Goal: Participate in discussion: Engage in conversation with other users on a specific topic

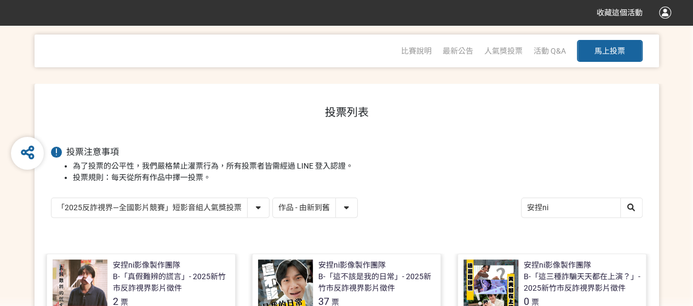
scroll to position [42, 0]
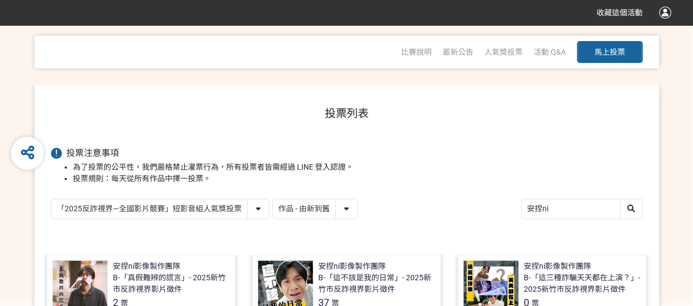
click at [603, 48] on span "馬上投票" at bounding box center [609, 52] width 31 height 9
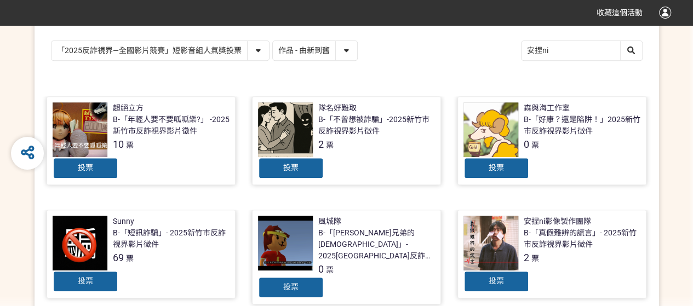
scroll to position [201, 0]
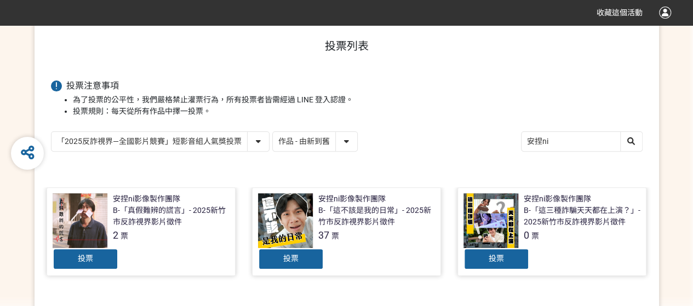
scroll to position [110, 0]
click at [81, 255] on span "投票" at bounding box center [85, 257] width 15 height 9
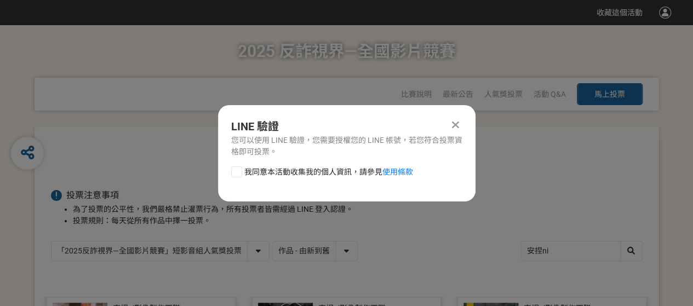
scroll to position [0, 0]
click at [314, 171] on span "我同意本活動收集我的個人資訊，請參見 使用條款" at bounding box center [328, 171] width 169 height 11
click at [239, 171] on input "我同意本活動收集我的個人資訊，請參見 使用條款" at bounding box center [235, 171] width 7 height 7
checkbox input "false"
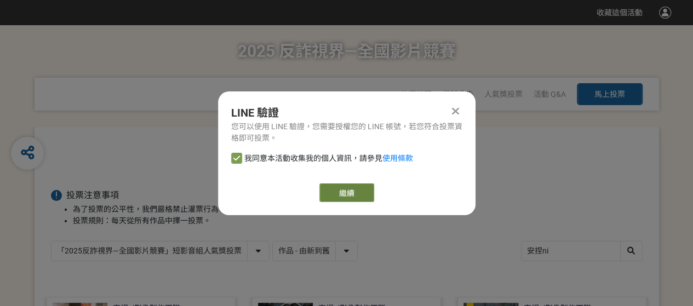
click at [361, 187] on link "繼續" at bounding box center [346, 192] width 55 height 19
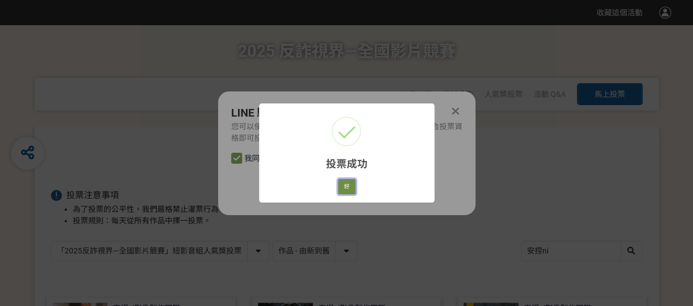
click at [345, 190] on button "好" at bounding box center [347, 186] width 18 height 15
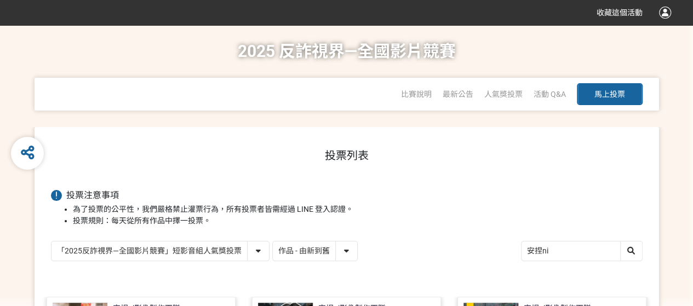
scroll to position [100, 0]
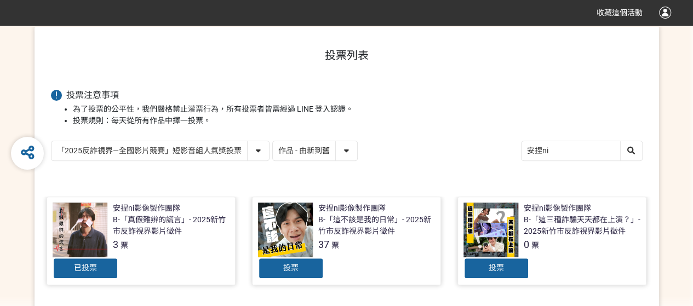
click at [515, 263] on div "投票" at bounding box center [496, 268] width 66 height 22
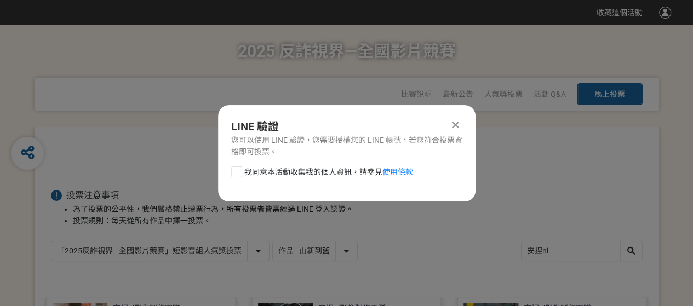
scroll to position [0, 0]
click at [359, 169] on span "我同意本活動收集我的個人資訊，請參見 使用條款" at bounding box center [328, 171] width 169 height 11
click at [239, 169] on input "我同意本活動收集我的個人資訊，請參見 使用條款" at bounding box center [235, 171] width 7 height 7
checkbox input "false"
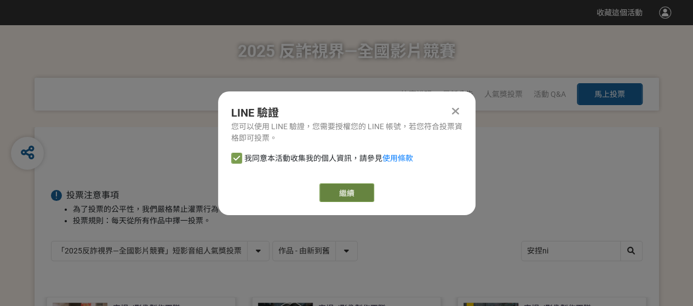
click at [351, 195] on button "繼續" at bounding box center [346, 192] width 55 height 19
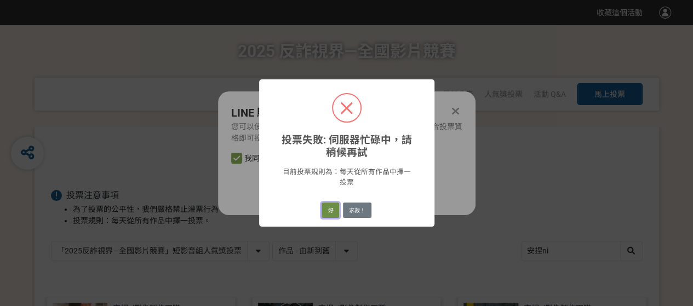
click at [335, 207] on button "好" at bounding box center [330, 210] width 18 height 15
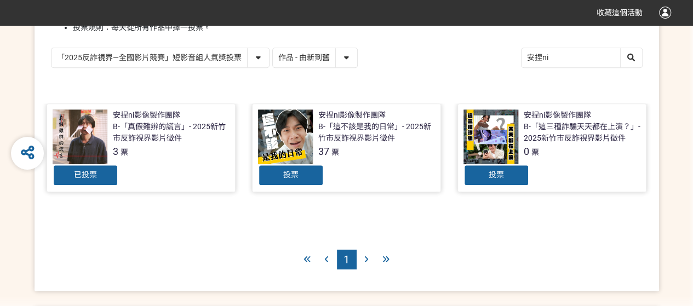
scroll to position [143, 0]
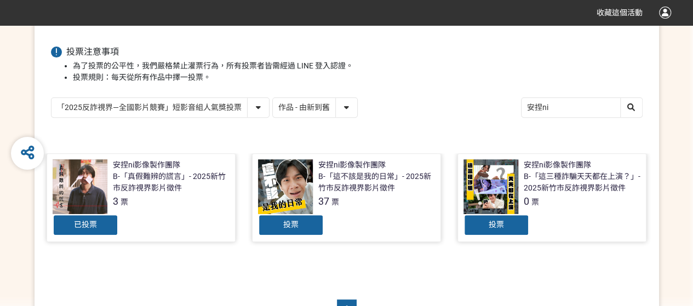
click at [347, 105] on select "作品 - 由新到舊 作品 - 由舊到新 票數 - 由多到少 票數 - 由少到多" at bounding box center [315, 107] width 84 height 19
select select "vote"
click at [273, 98] on select "作品 - 由新到舊 作品 - 由舊到新 票數 - 由多到少 票數 - 由少到多" at bounding box center [315, 107] width 84 height 19
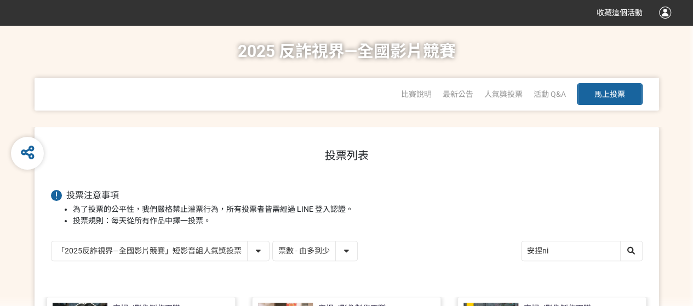
click at [619, 102] on button "馬上投票" at bounding box center [610, 94] width 66 height 22
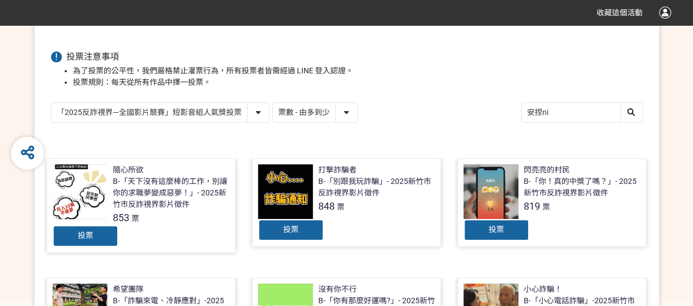
scroll to position [138, 0]
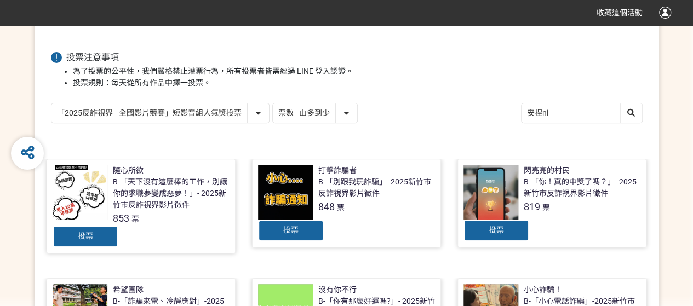
click at [122, 216] on span "853" at bounding box center [121, 217] width 16 height 11
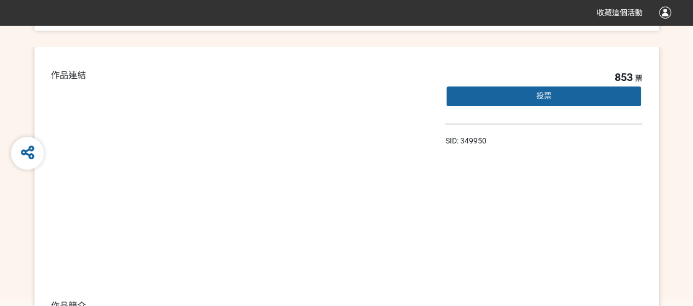
scroll to position [72, 0]
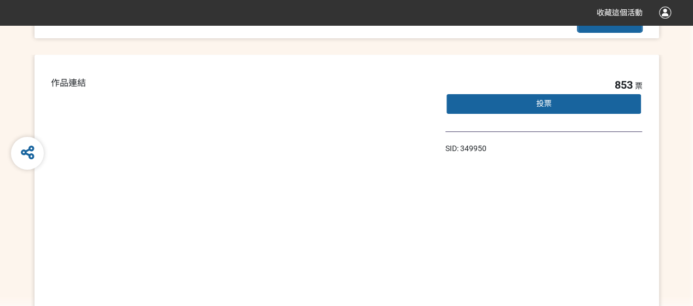
click at [549, 103] on span "投票" at bounding box center [542, 103] width 15 height 9
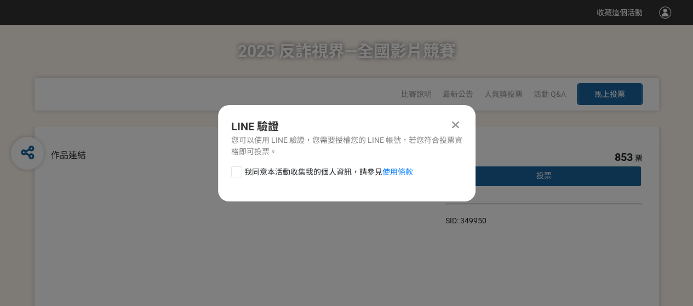
click at [458, 129] on icon at bounding box center [455, 124] width 7 height 11
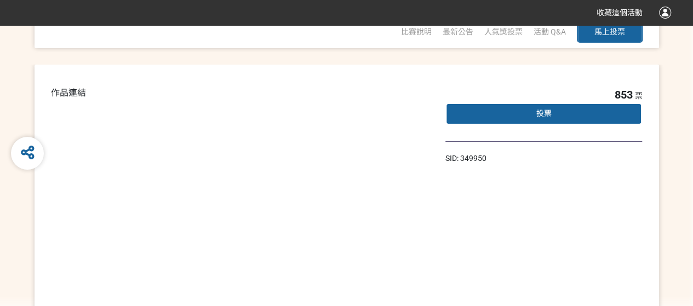
scroll to position [72, 0]
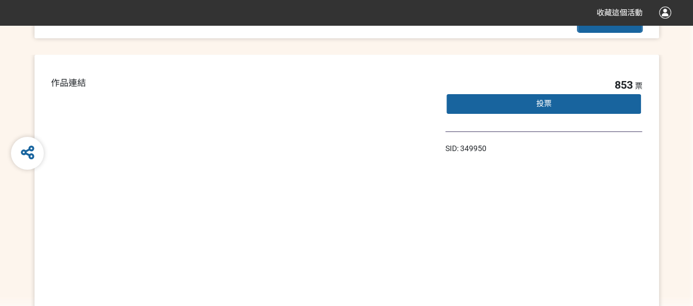
click at [519, 188] on div "853 票 投票 SID: 349950" at bounding box center [543, 227] width 197 height 301
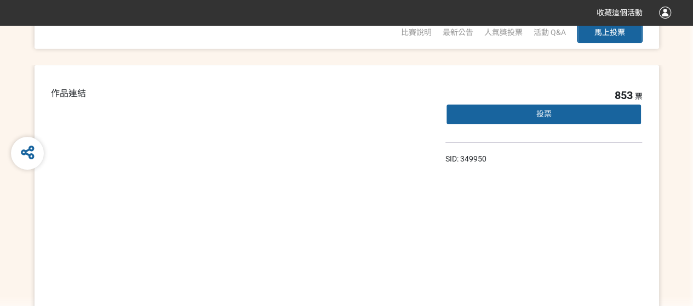
scroll to position [0, 0]
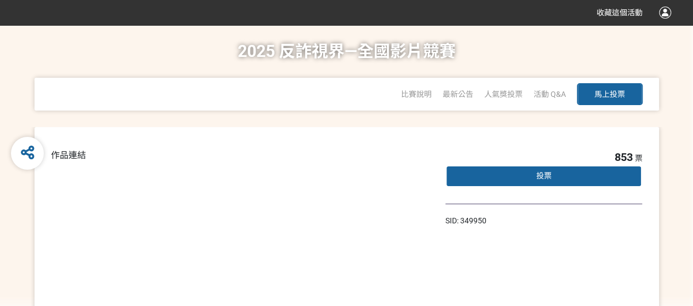
select select "vote"
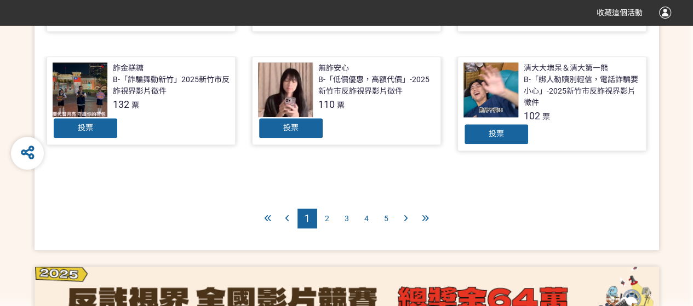
scroll to position [616, 0]
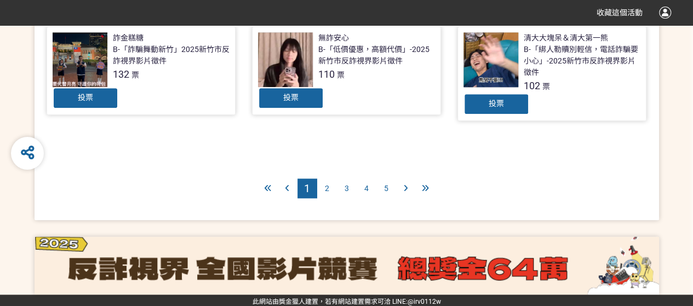
click at [387, 184] on span "5" at bounding box center [386, 188] width 4 height 9
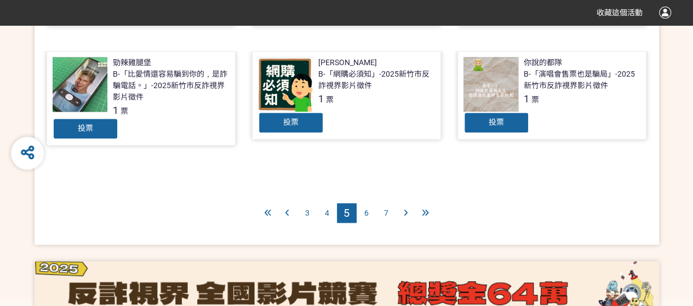
scroll to position [585, 0]
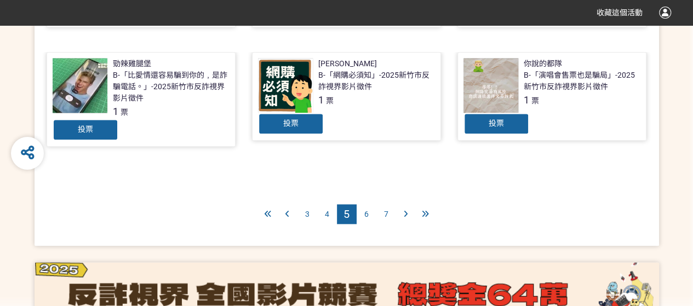
click at [382, 208] on div "7" at bounding box center [386, 214] width 20 height 20
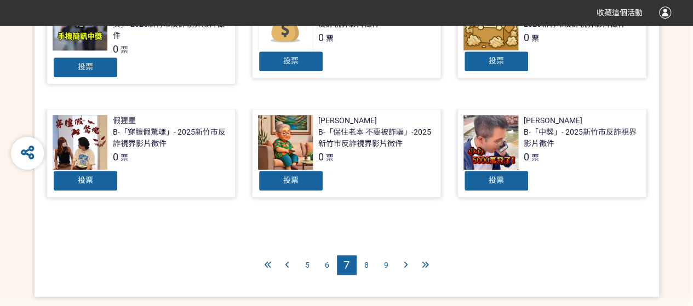
scroll to position [547, 0]
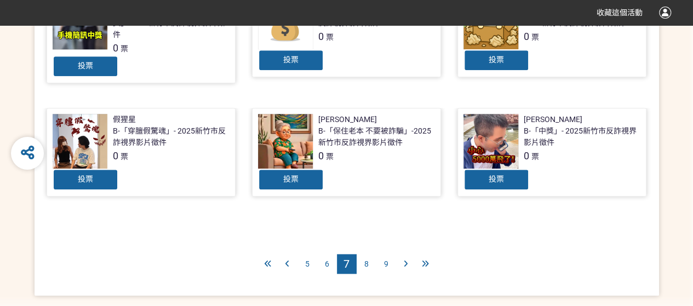
click at [383, 266] on div "9" at bounding box center [386, 264] width 20 height 20
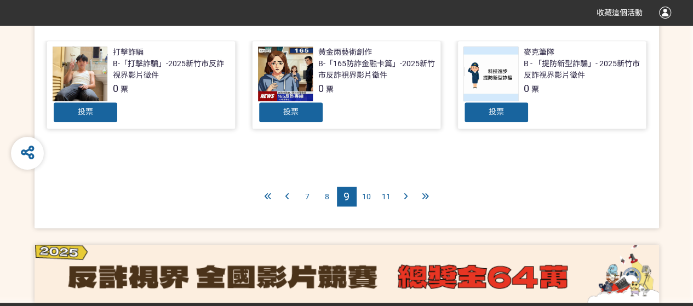
scroll to position [616, 0]
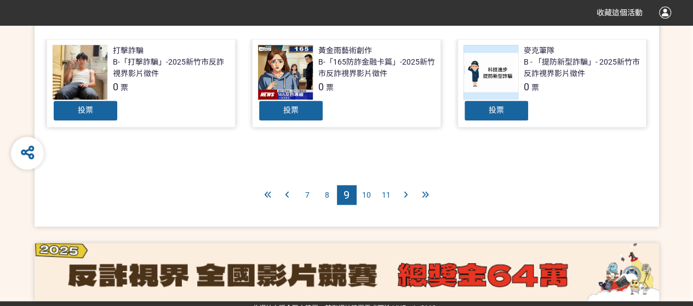
click at [401, 190] on div at bounding box center [406, 195] width 20 height 20
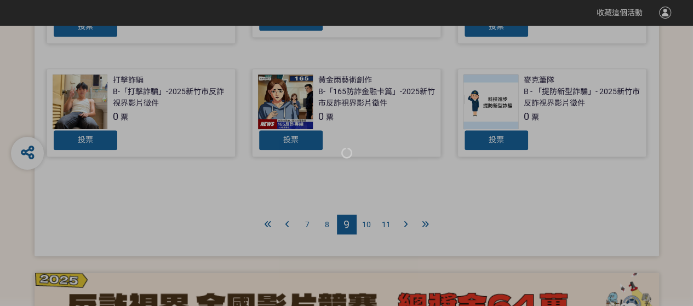
click at [401, 190] on div at bounding box center [346, 153] width 693 height 306
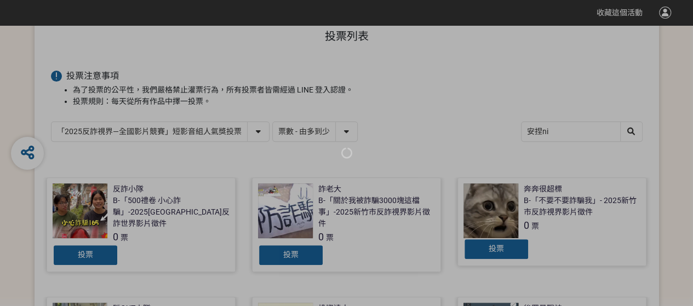
click at [401, 190] on div at bounding box center [346, 153] width 693 height 306
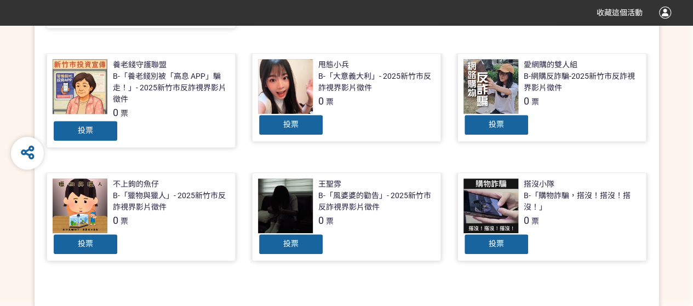
scroll to position [483, 0]
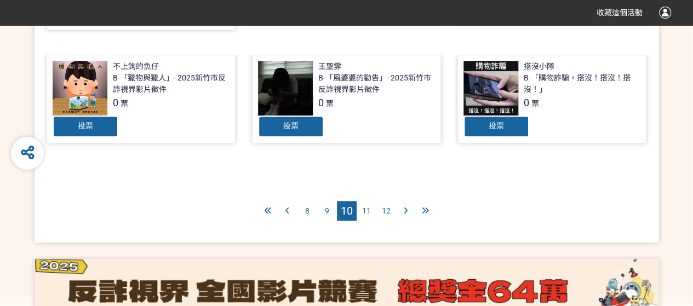
click at [384, 206] on span "12" at bounding box center [386, 210] width 9 height 9
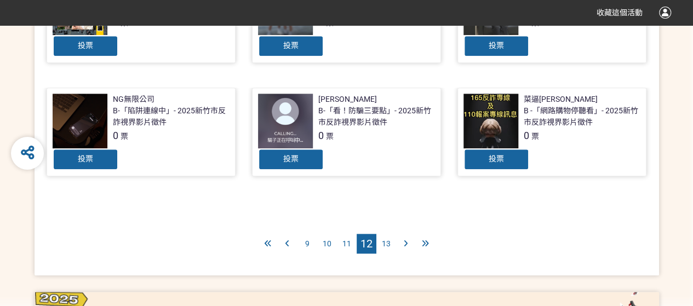
scroll to position [556, 0]
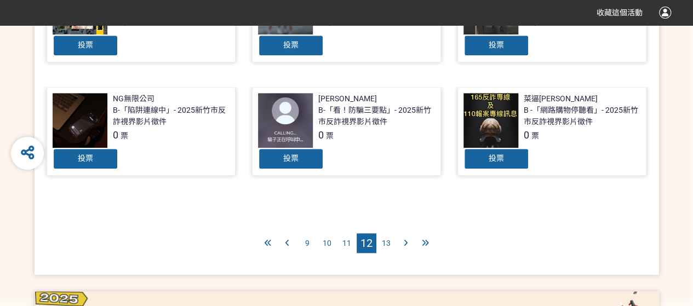
click at [388, 243] on span "13" at bounding box center [386, 243] width 9 height 9
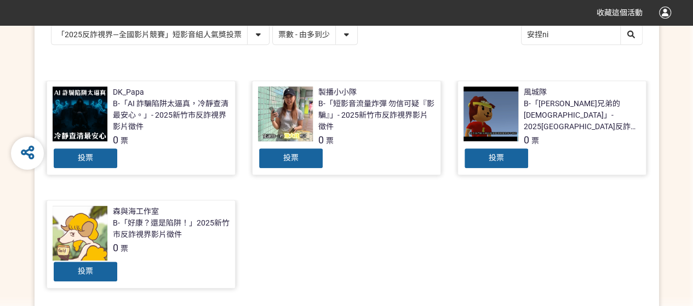
scroll to position [218, 0]
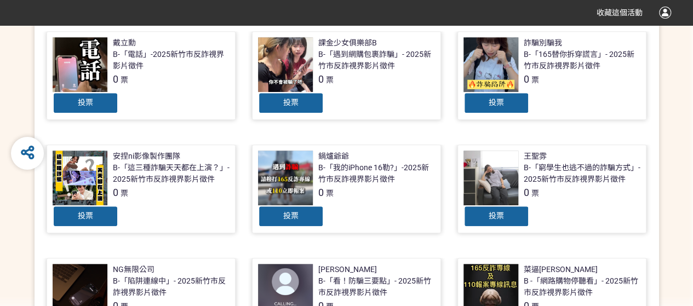
scroll to position [611, 0]
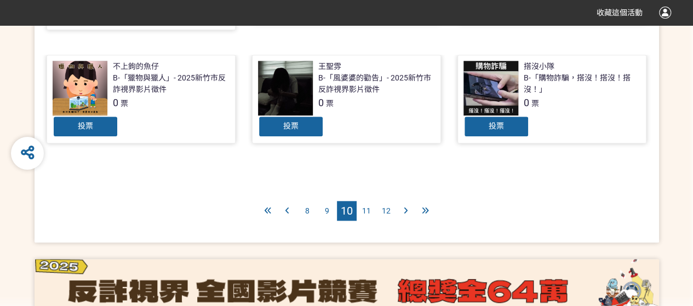
scroll to position [606, 0]
